Goal: Information Seeking & Learning: Learn about a topic

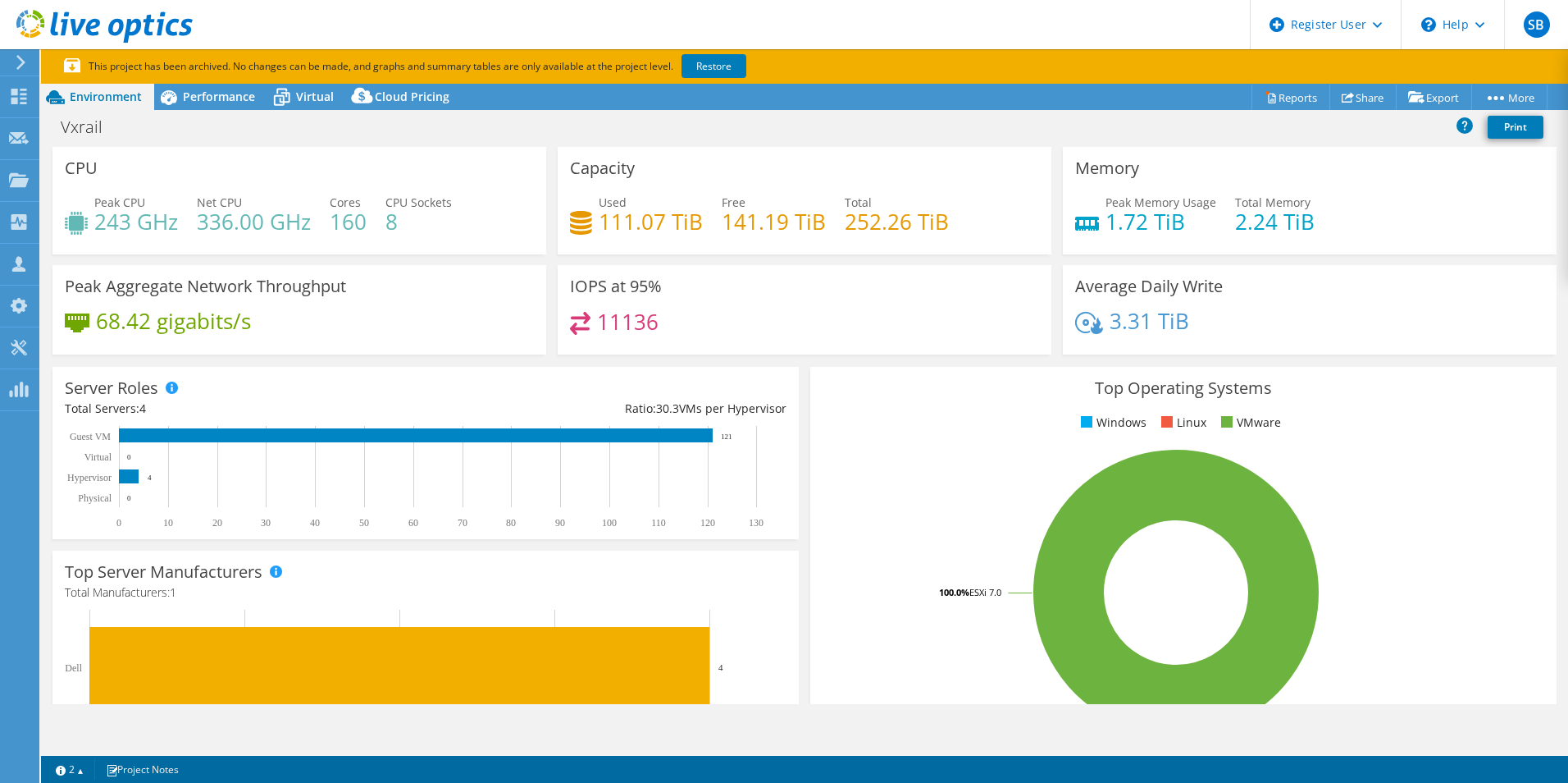
select select "[GEOGRAPHIC_DATA]"
select select "CAD"
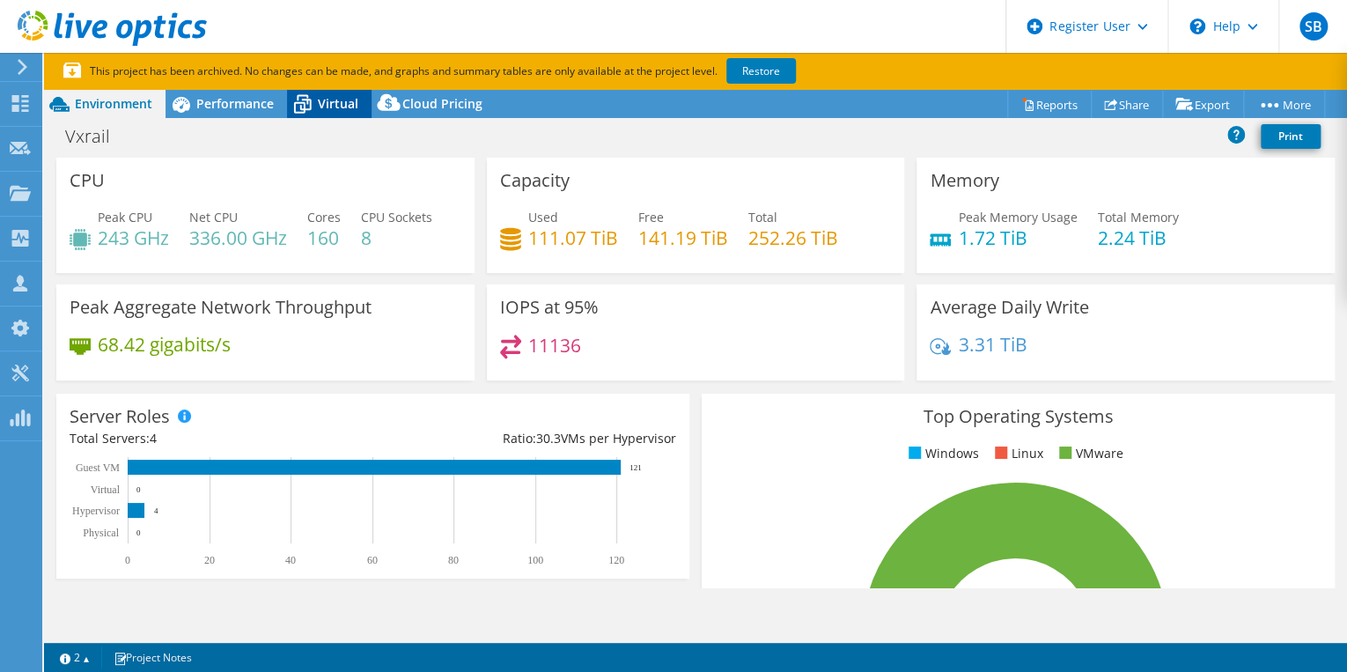
click at [344, 111] on span "Virtual" at bounding box center [338, 103] width 40 height 17
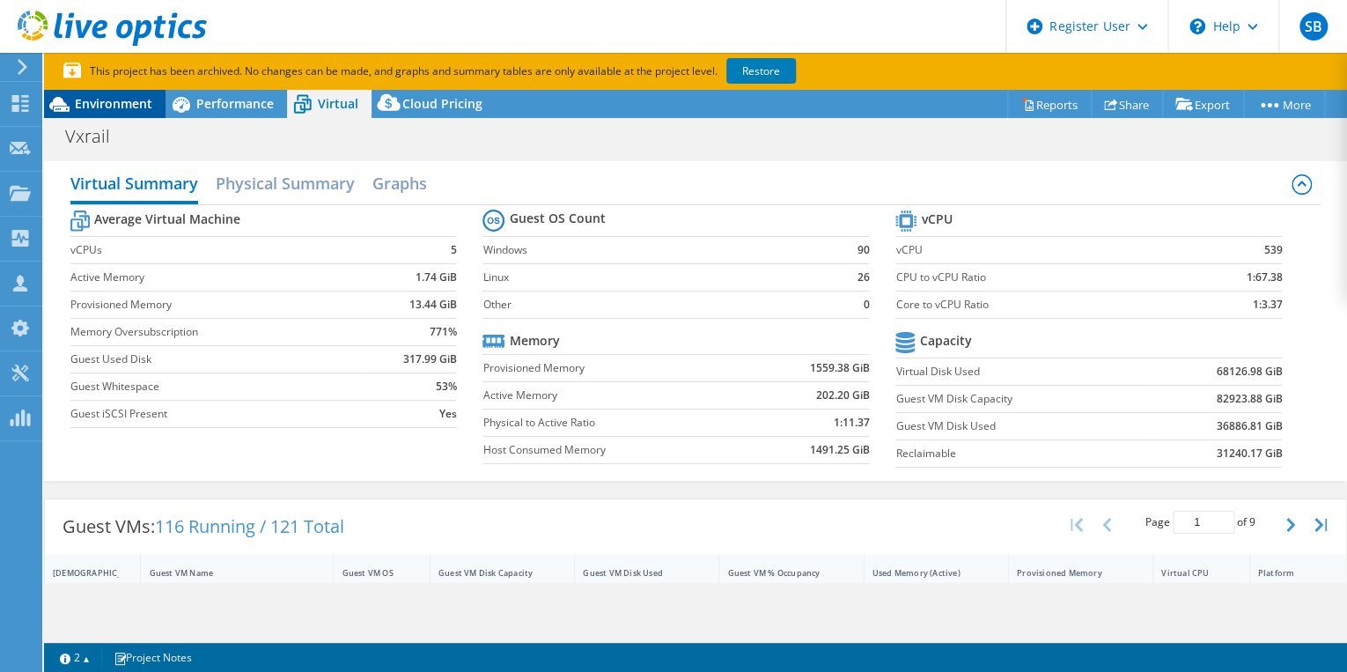
click at [108, 107] on span "Environment" at bounding box center [113, 103] width 77 height 17
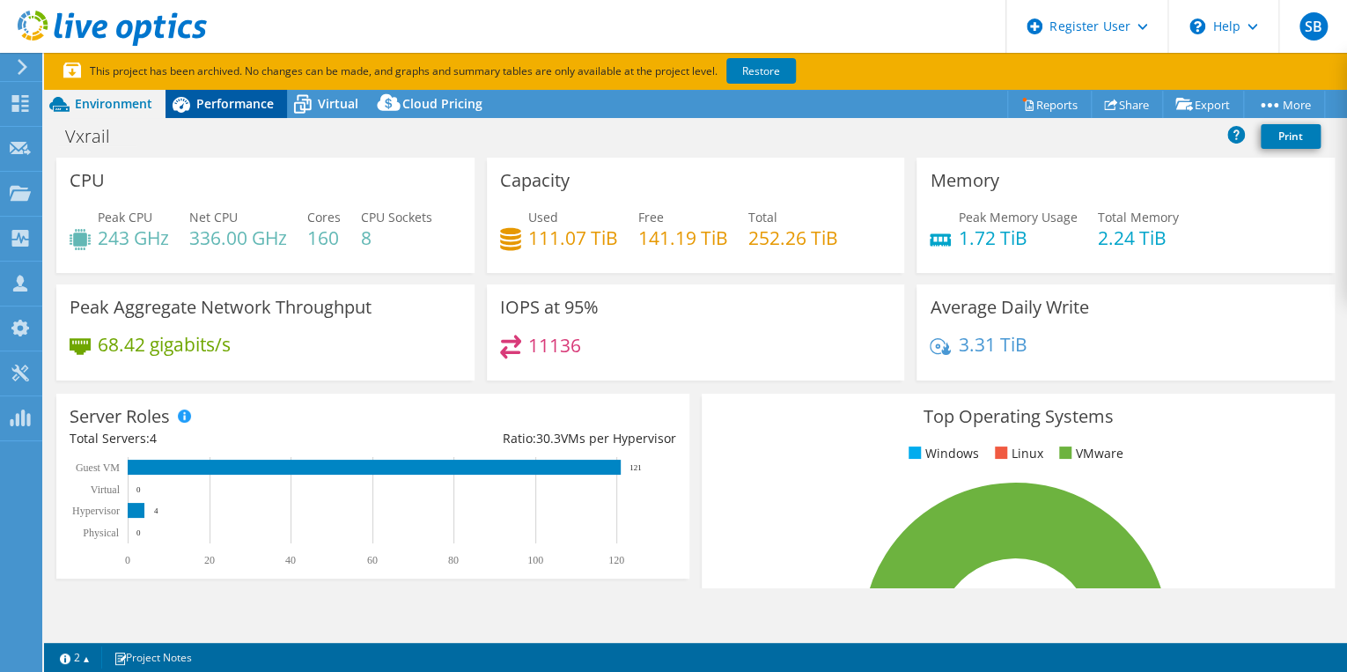
click at [234, 101] on span "Performance" at bounding box center [234, 103] width 77 height 17
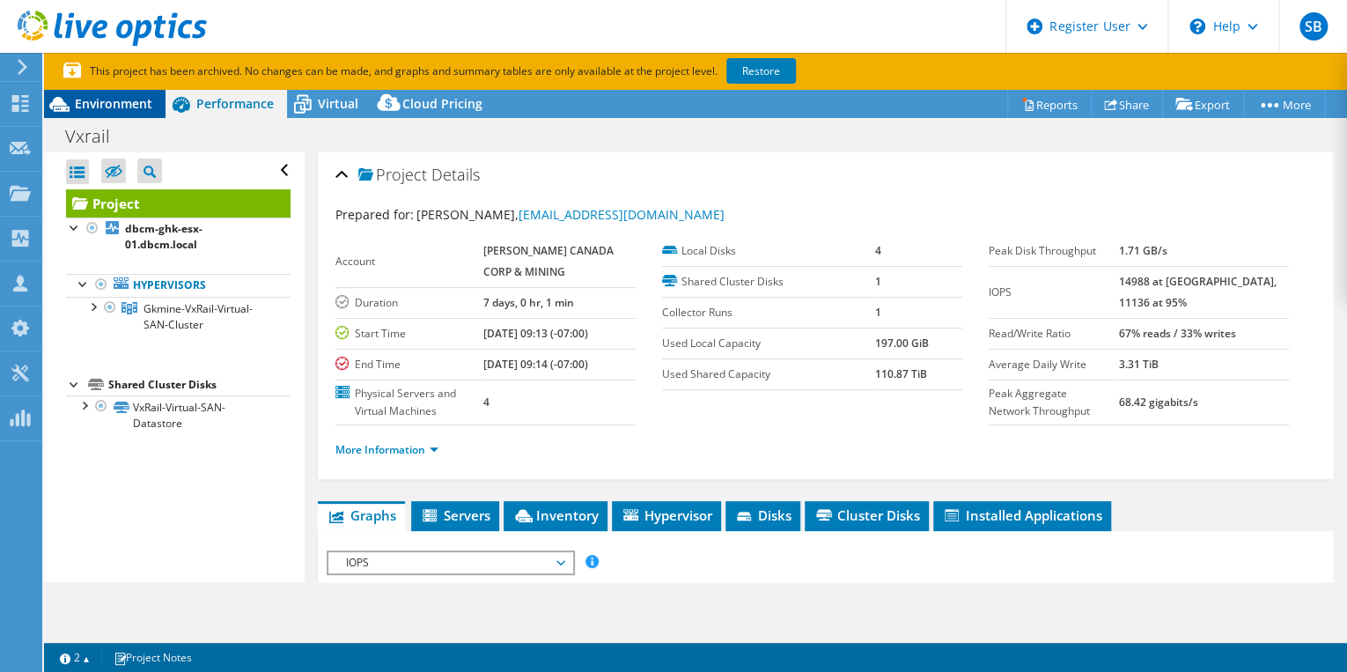
click at [99, 99] on span "Environment" at bounding box center [113, 103] width 77 height 17
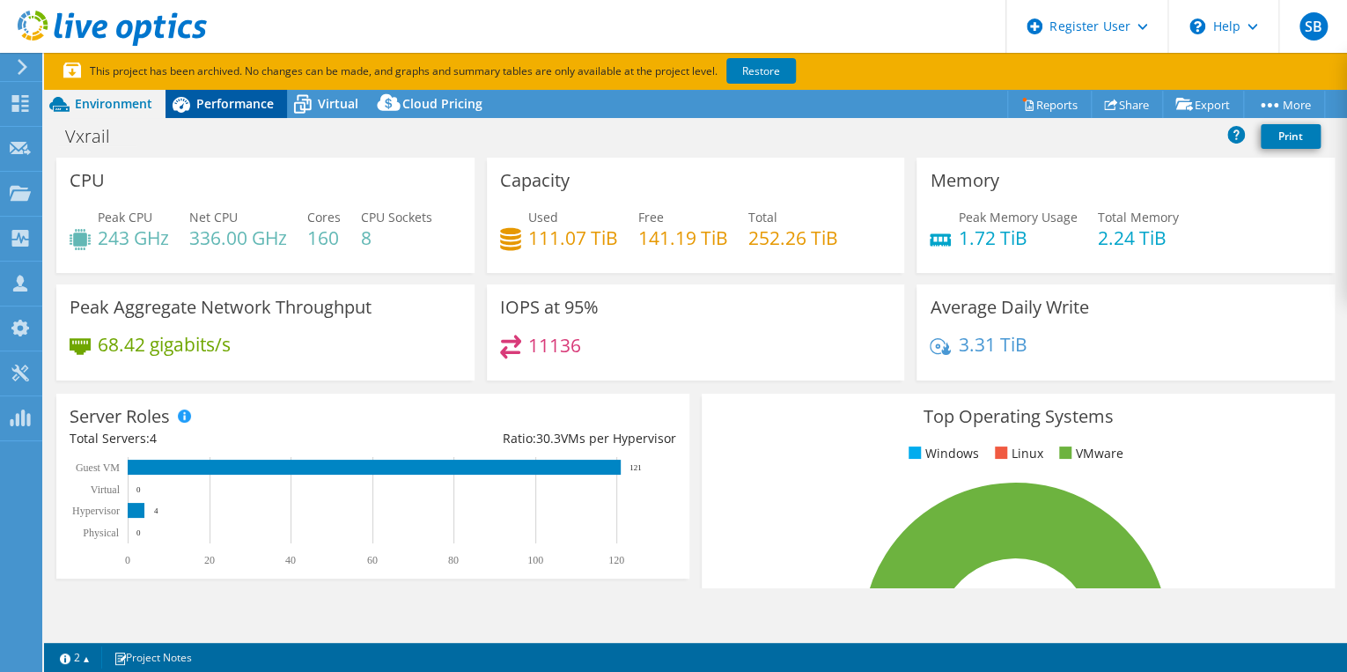
drag, startPoint x: 239, startPoint y: 108, endPoint x: 207, endPoint y: 103, distance: 33.0
click at [207, 103] on span "Performance" at bounding box center [234, 103] width 77 height 17
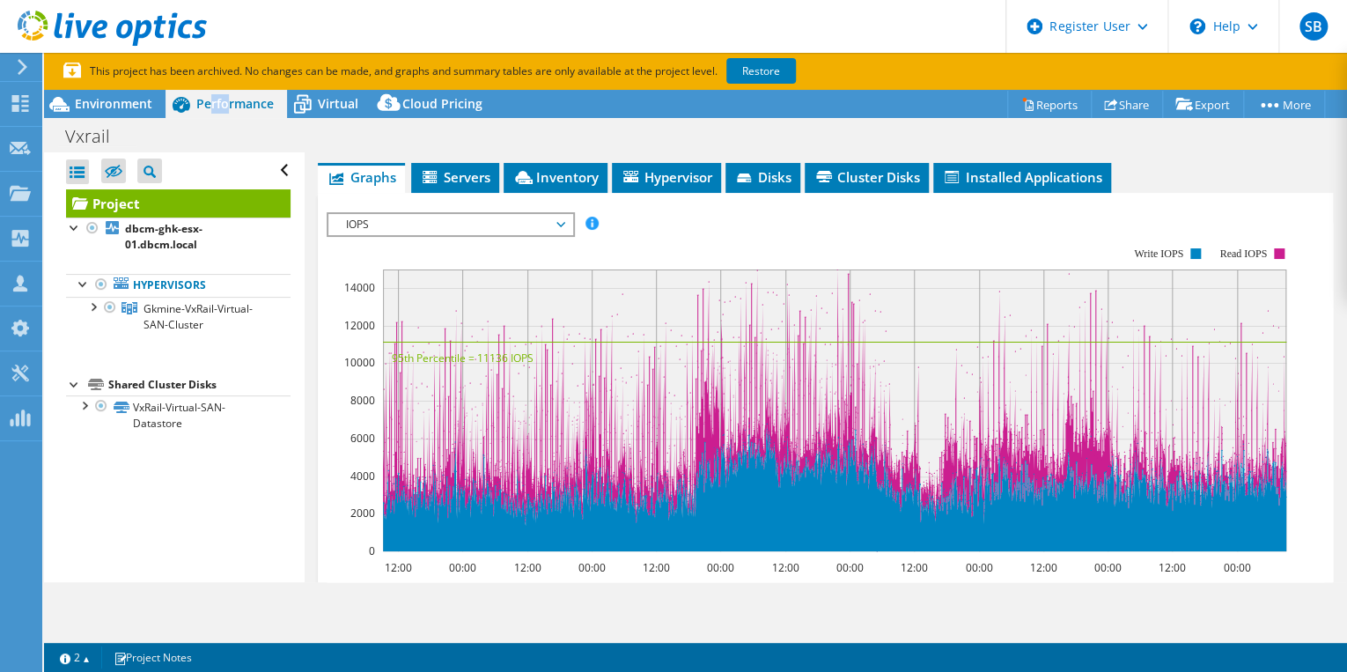
scroll to position [341, 0]
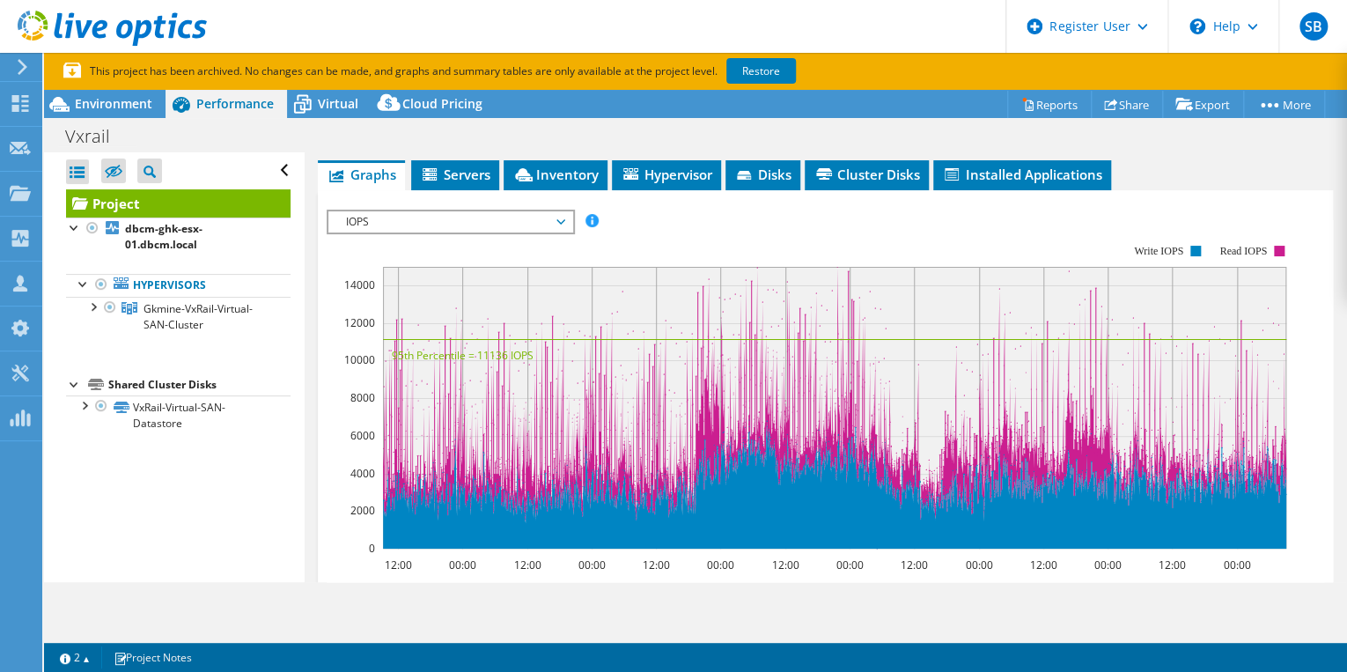
click at [559, 217] on span "IOPS" at bounding box center [450, 221] width 226 height 21
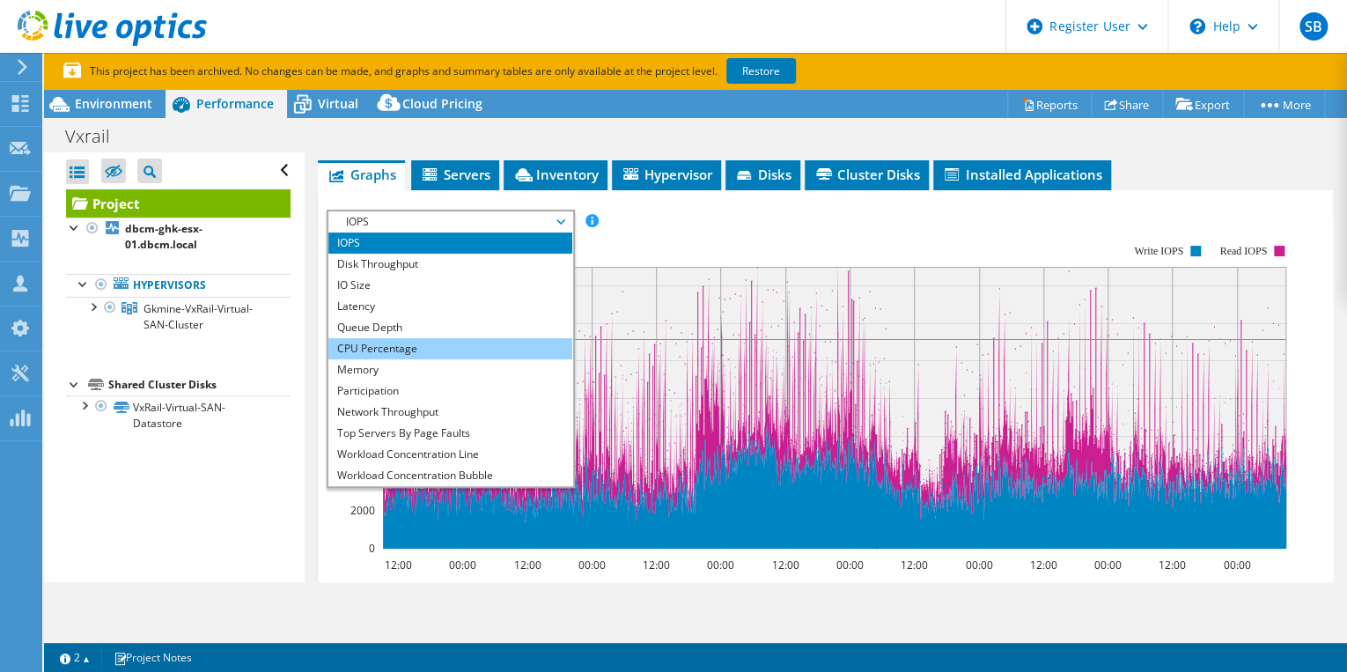
click at [391, 345] on li "CPU Percentage" at bounding box center [450, 348] width 244 height 21
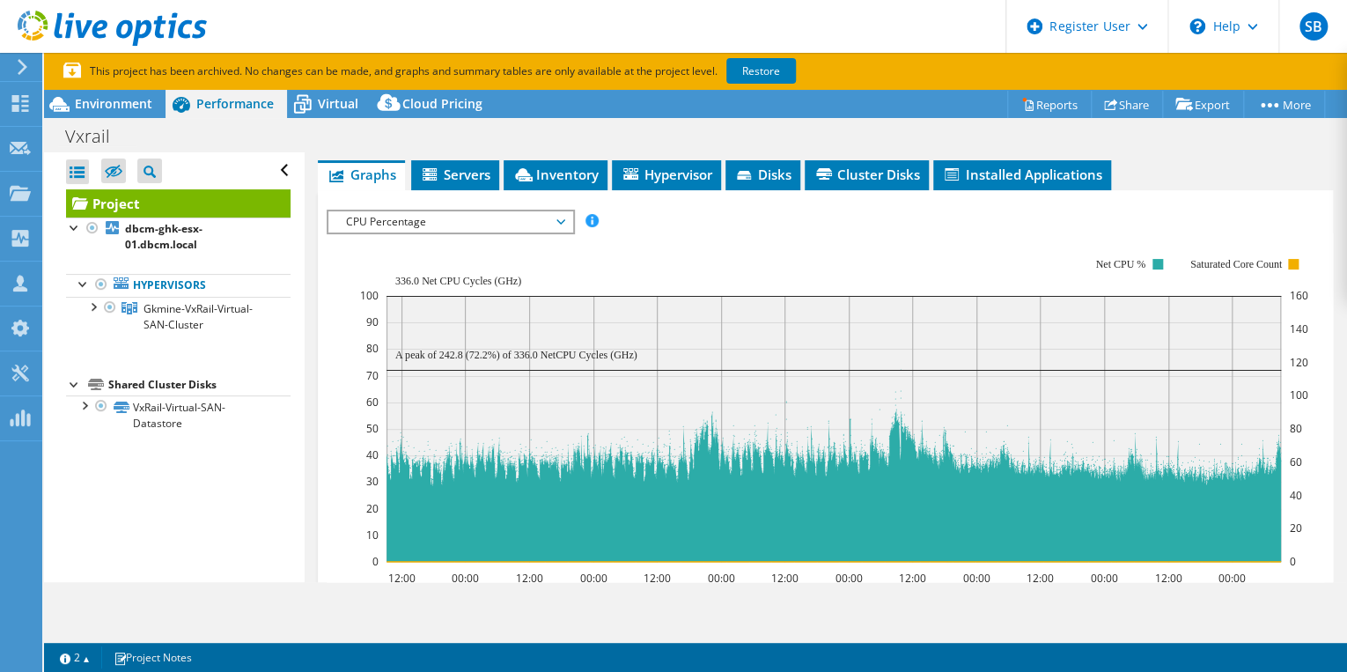
click at [560, 214] on span "CPU Percentage" at bounding box center [450, 221] width 226 height 21
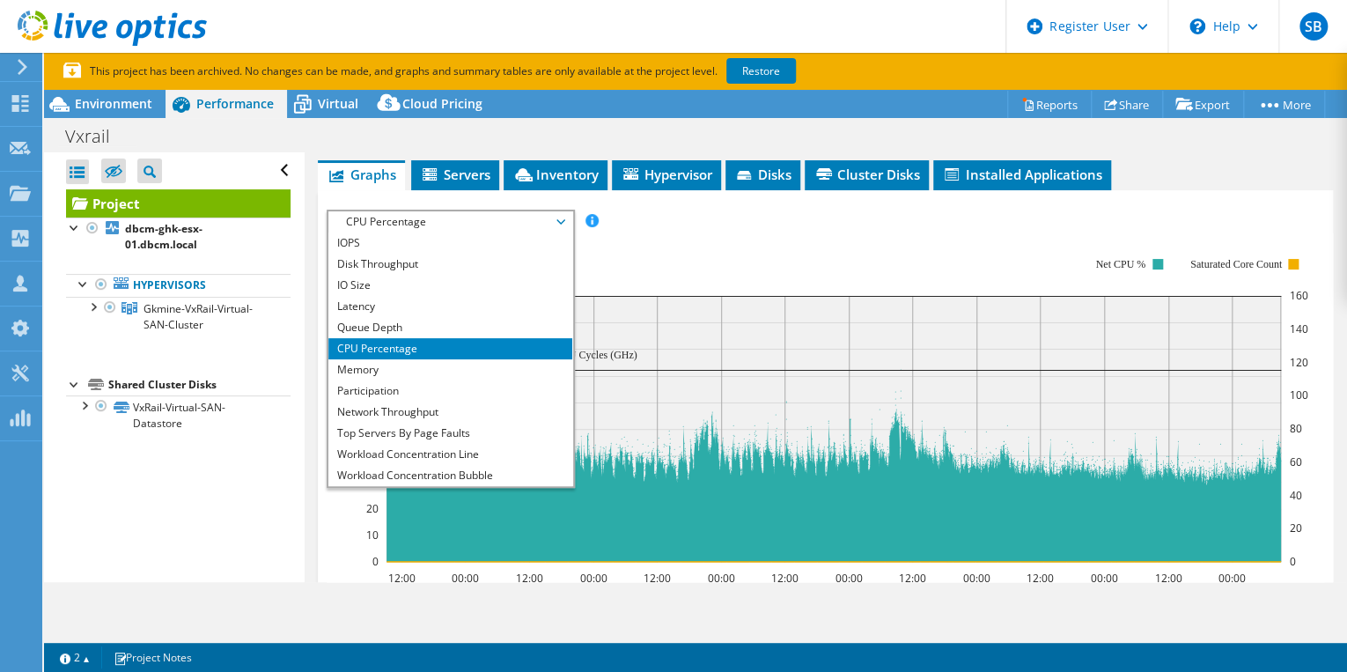
click at [391, 342] on li "CPU Percentage" at bounding box center [450, 348] width 244 height 21
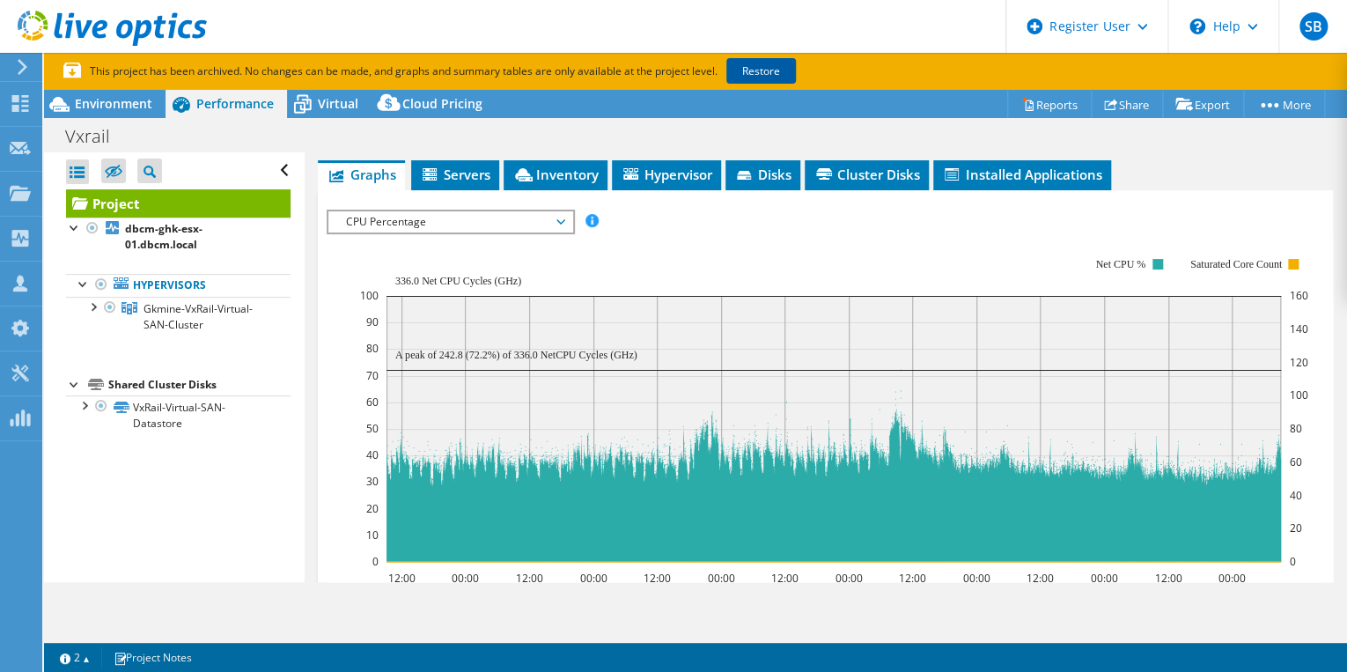
click at [765, 67] on link "Restore" at bounding box center [761, 71] width 70 height 26
click at [563, 217] on span "CPU Percentage" at bounding box center [450, 221] width 226 height 21
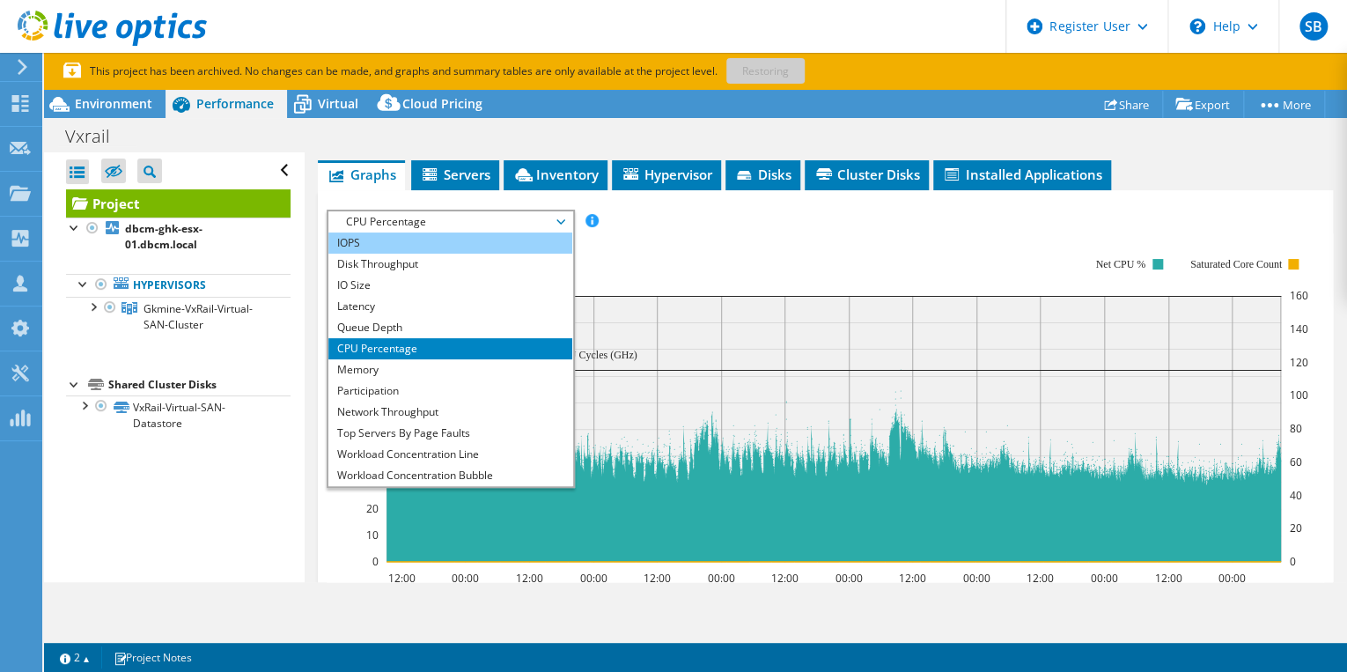
click at [371, 243] on li "IOPS" at bounding box center [450, 242] width 244 height 21
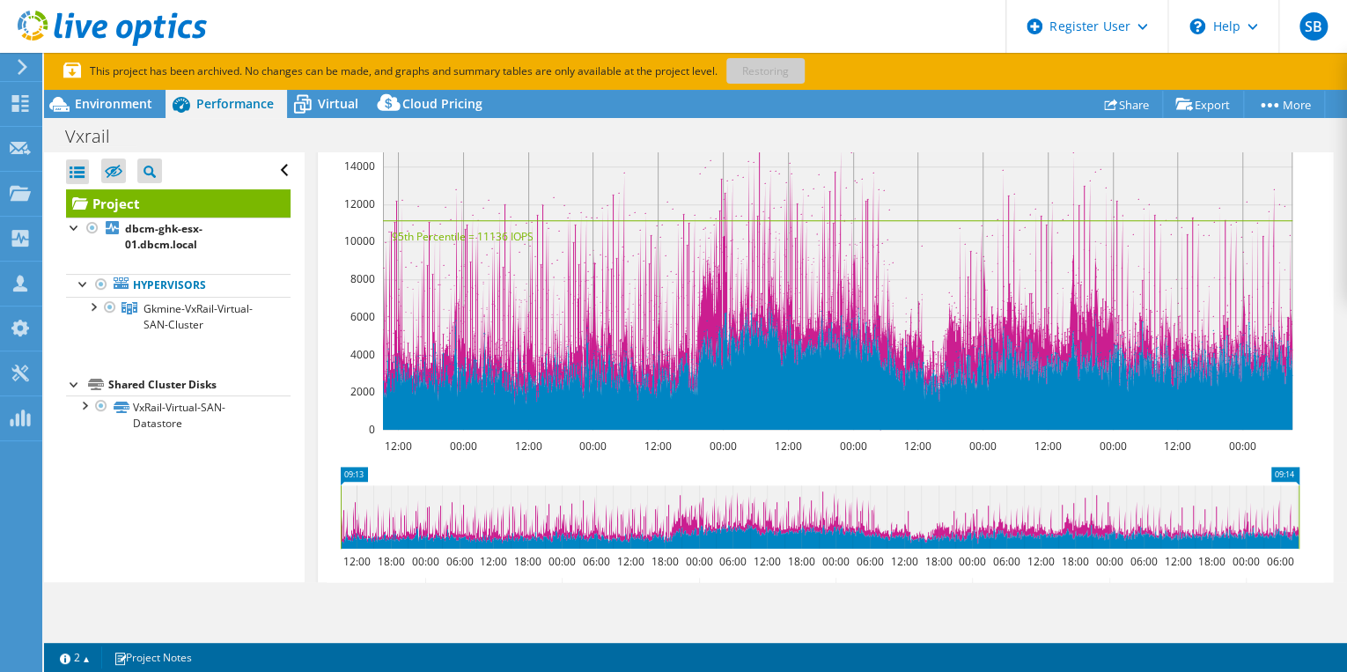
scroll to position [0, 0]
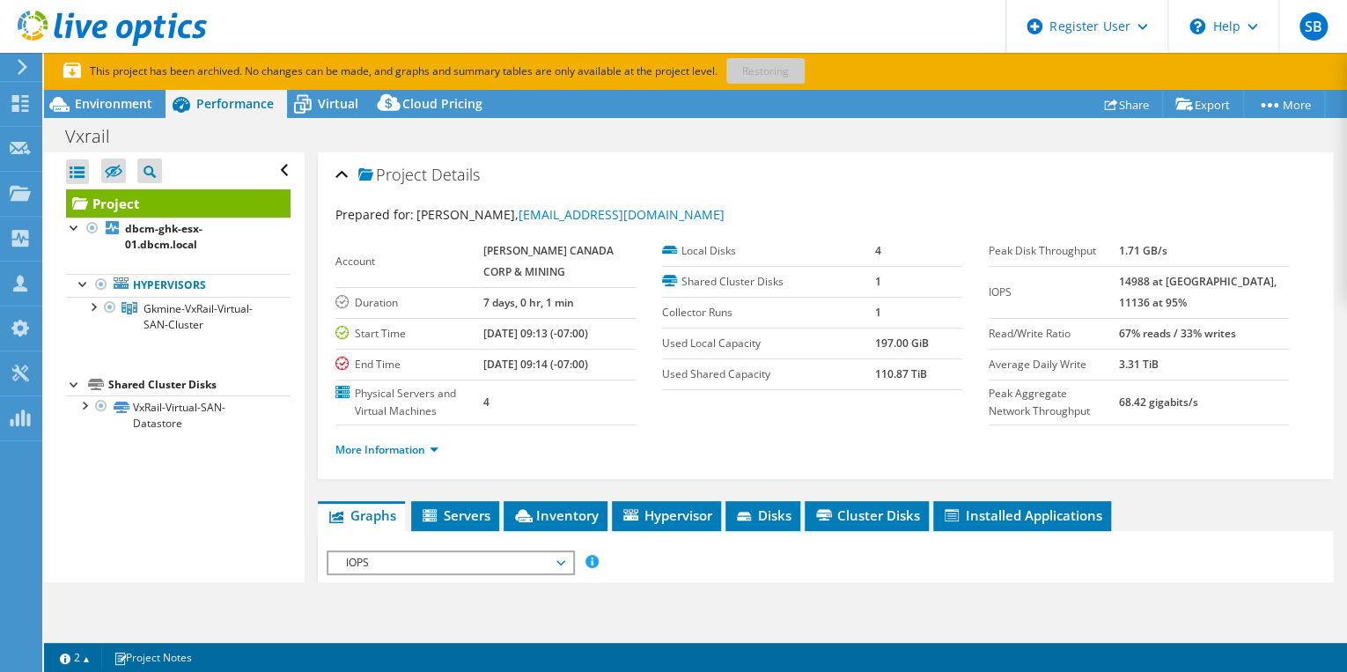
click at [556, 560] on span "IOPS" at bounding box center [450, 562] width 226 height 21
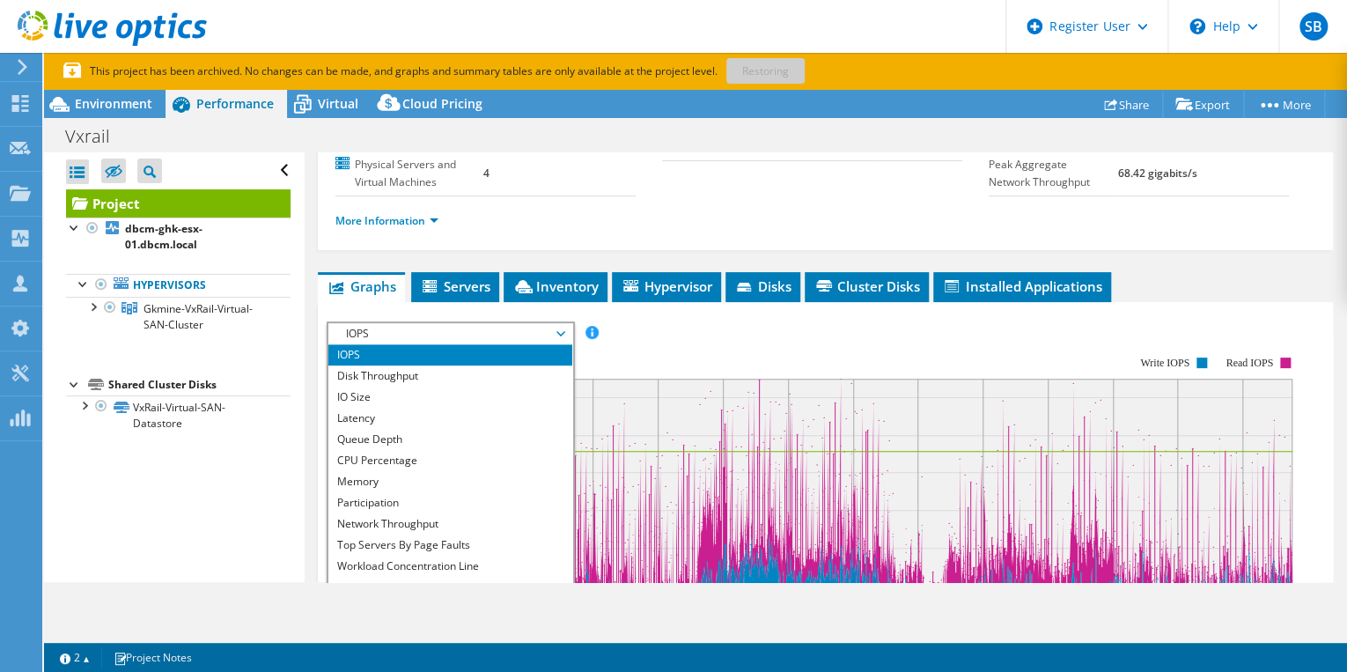
scroll to position [232, 0]
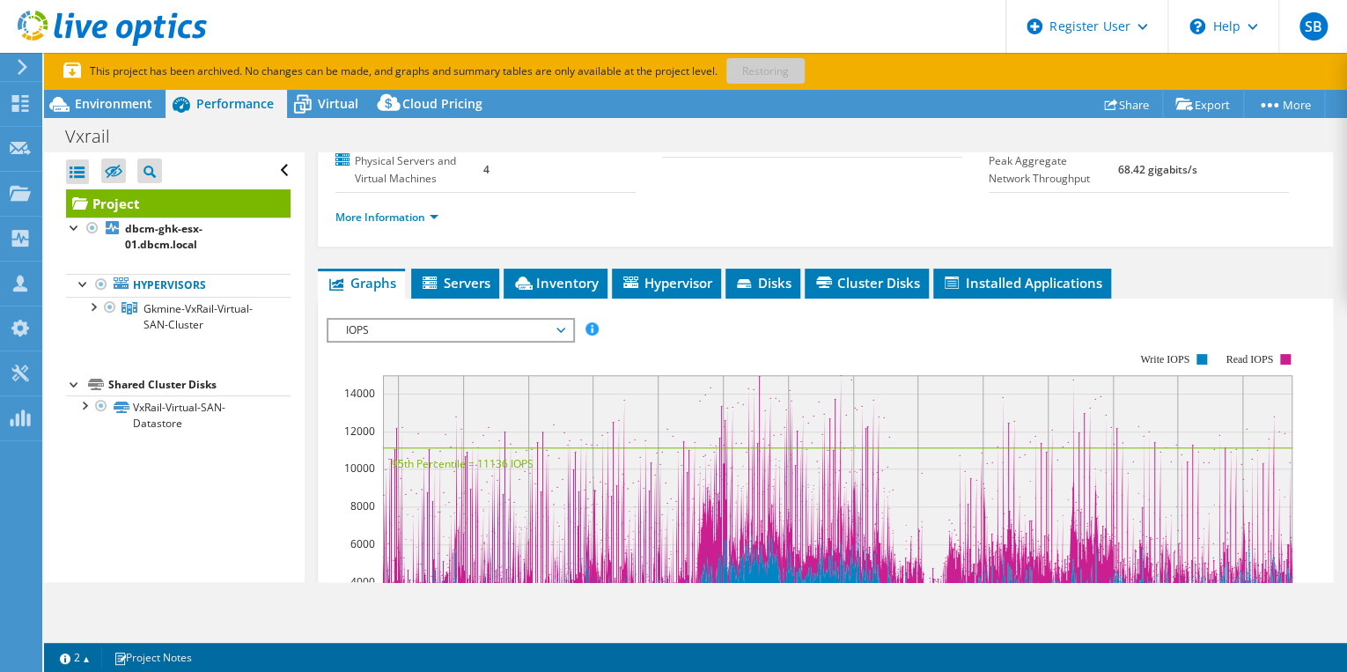
click at [556, 325] on span "IOPS" at bounding box center [450, 330] width 226 height 21
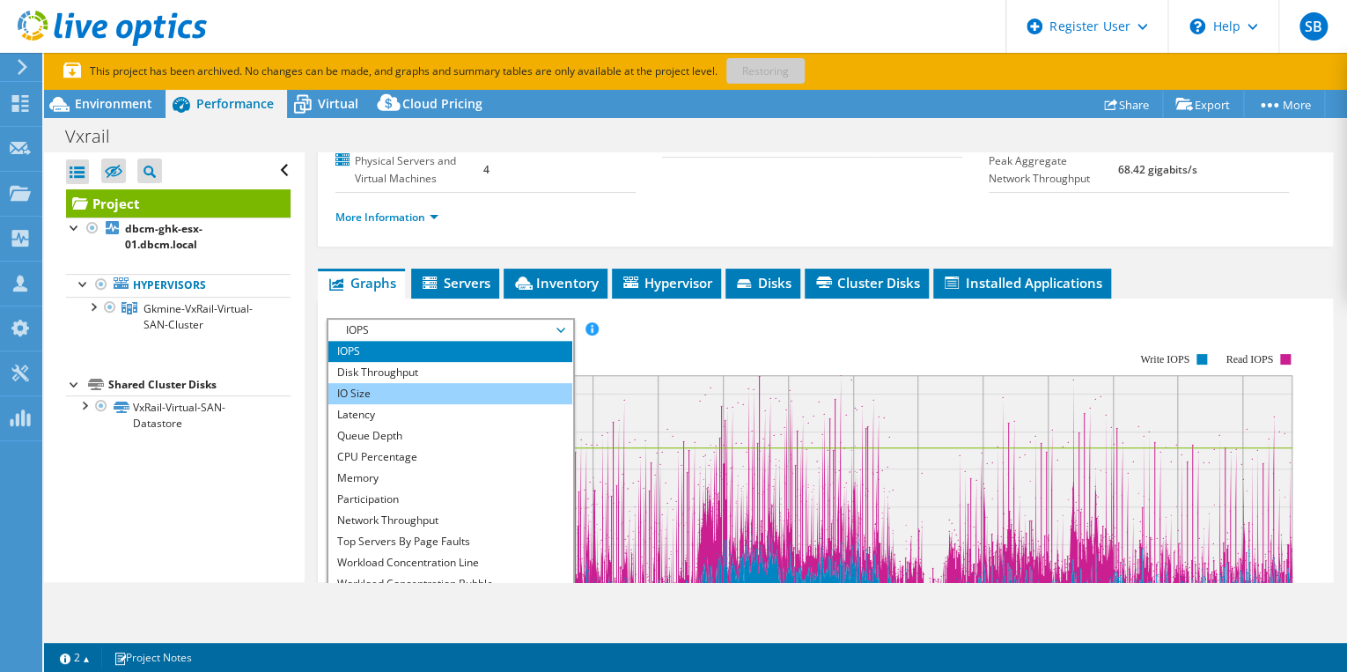
click at [408, 384] on li "IO Size" at bounding box center [450, 393] width 244 height 21
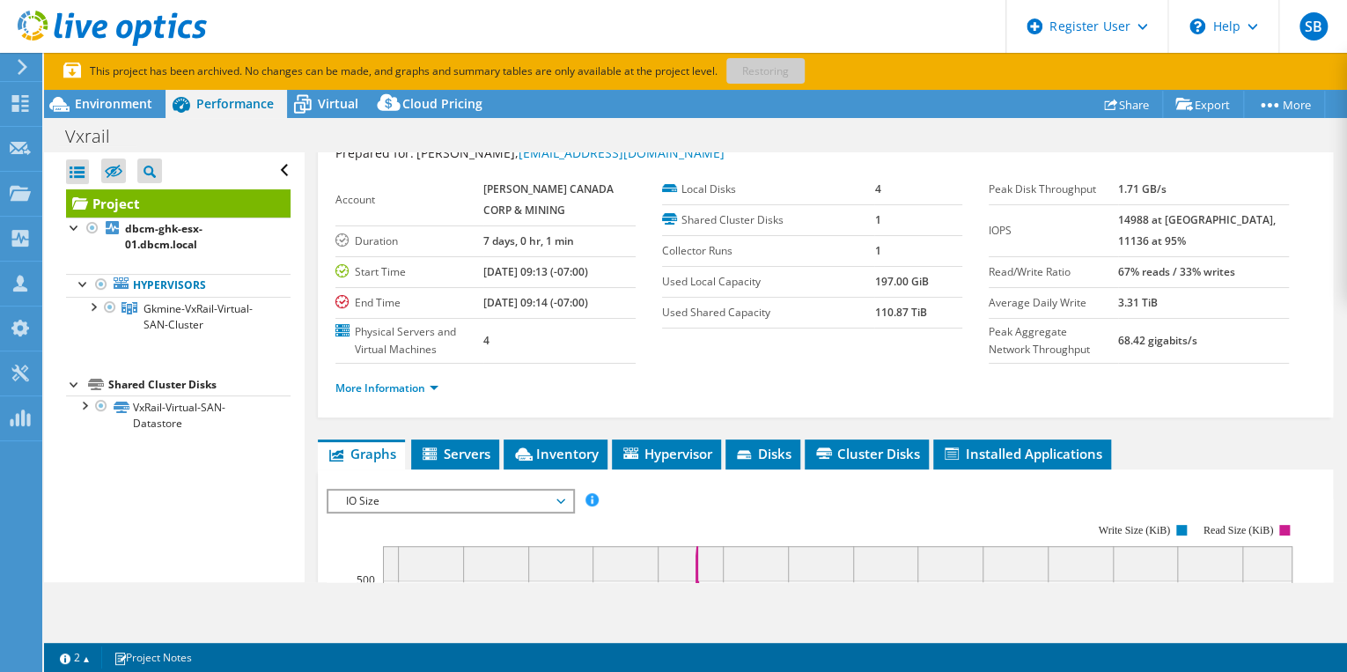
scroll to position [65, 0]
